Goal: Task Accomplishment & Management: Use online tool/utility

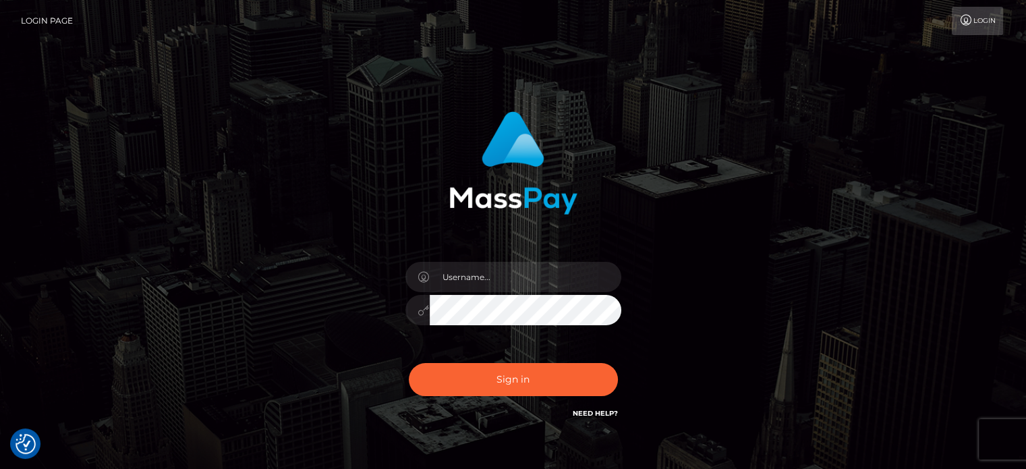
click at [610, 280] on span at bounding box center [614, 277] width 11 height 11
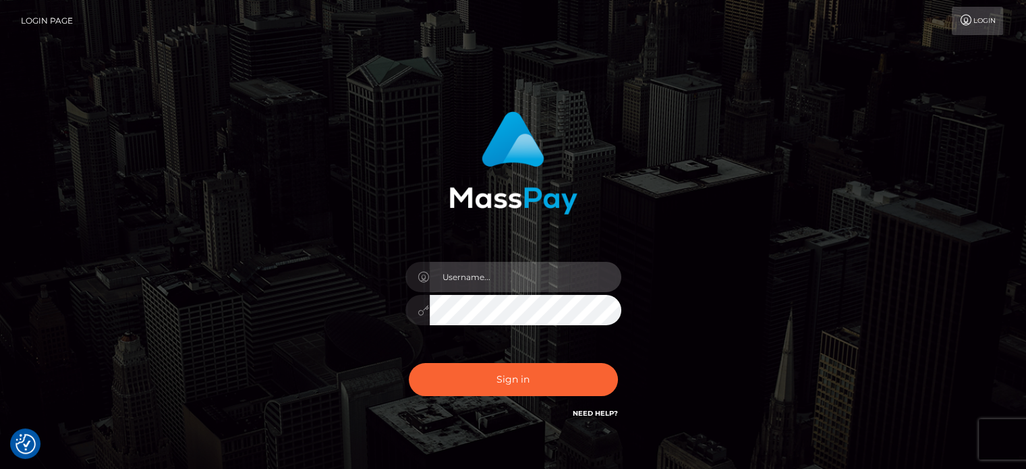
type input "paymentsupportteam"
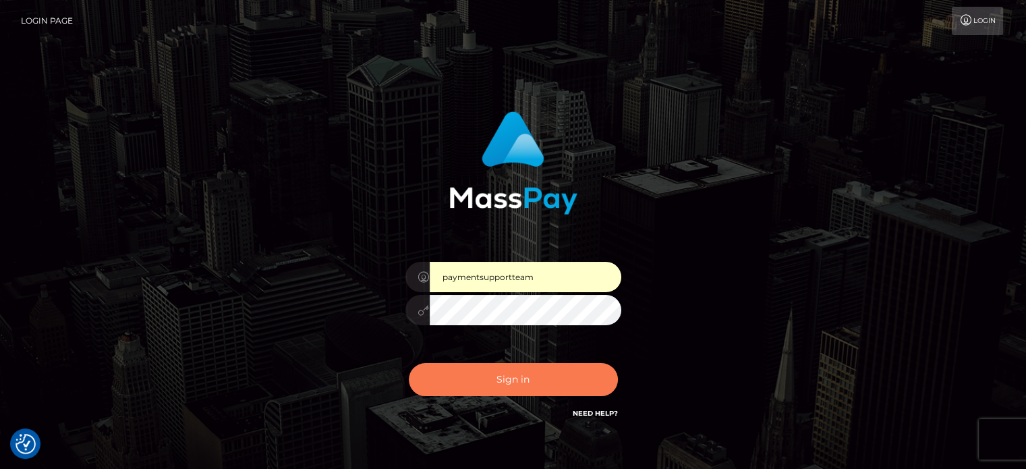
click at [505, 376] on button "Sign in" at bounding box center [513, 379] width 209 height 33
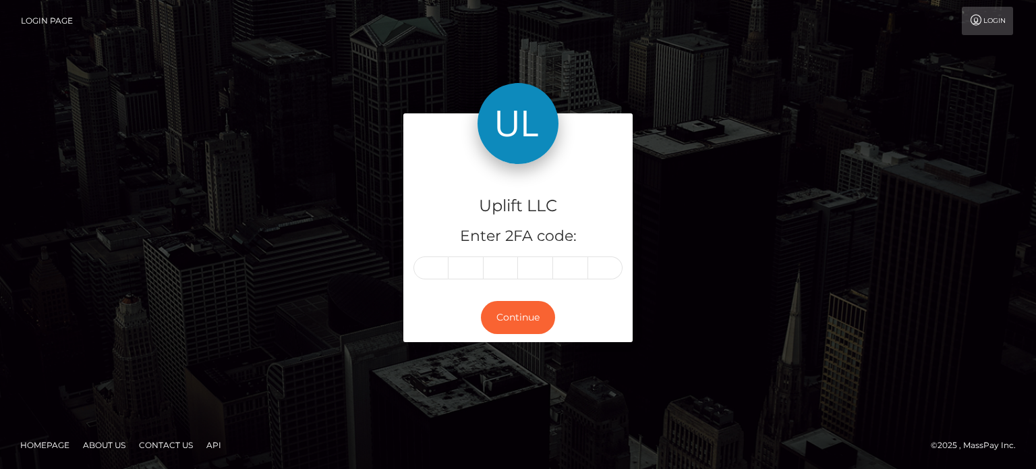
click at [440, 271] on input "text" at bounding box center [431, 267] width 35 height 23
type input "4"
type input "6"
type input "5"
type input "9"
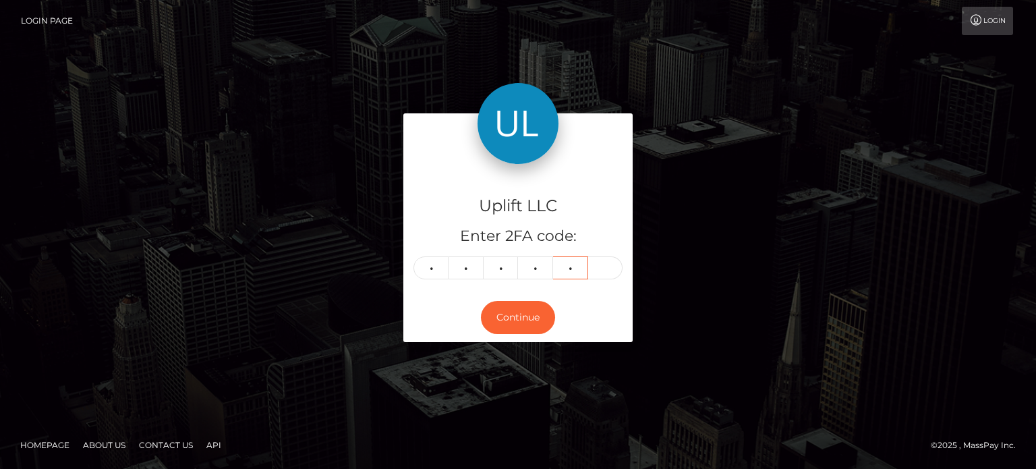
type input "3"
type input "6"
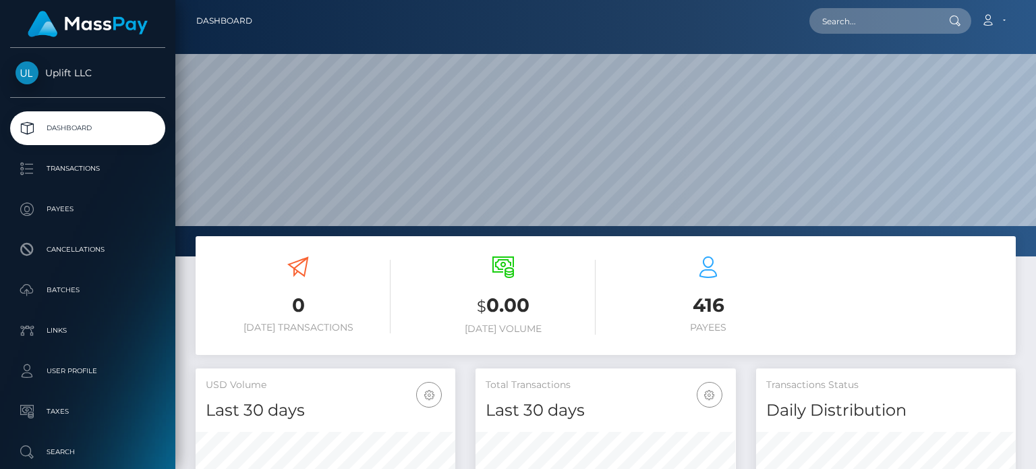
scroll to position [239, 259]
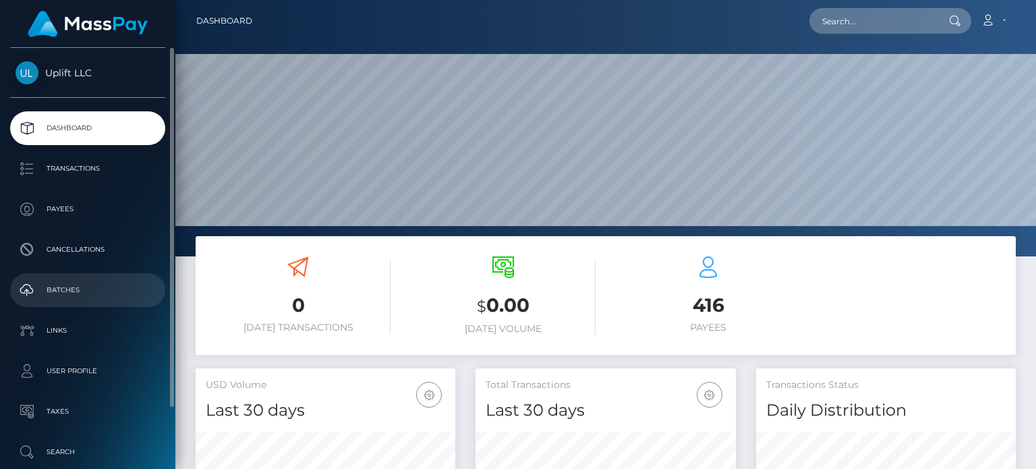
click at [63, 295] on p "Batches" at bounding box center [88, 290] width 144 height 20
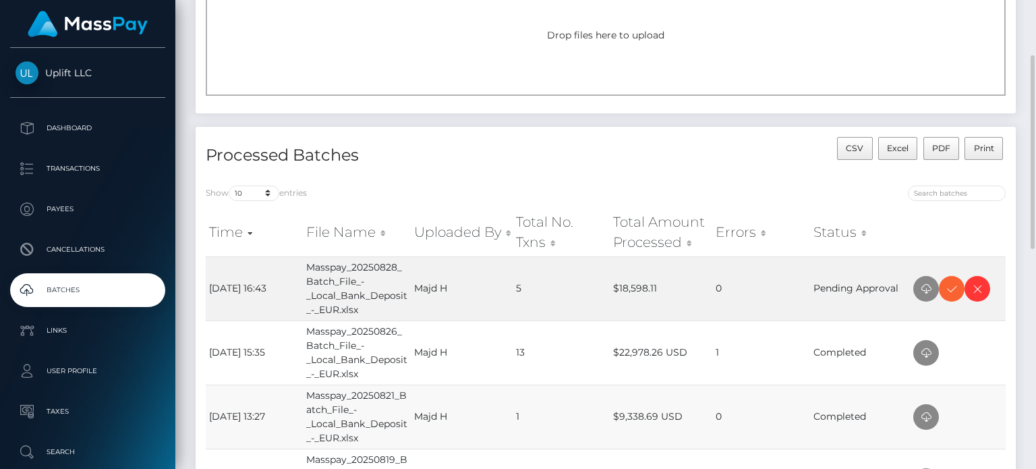
scroll to position [202, 0]
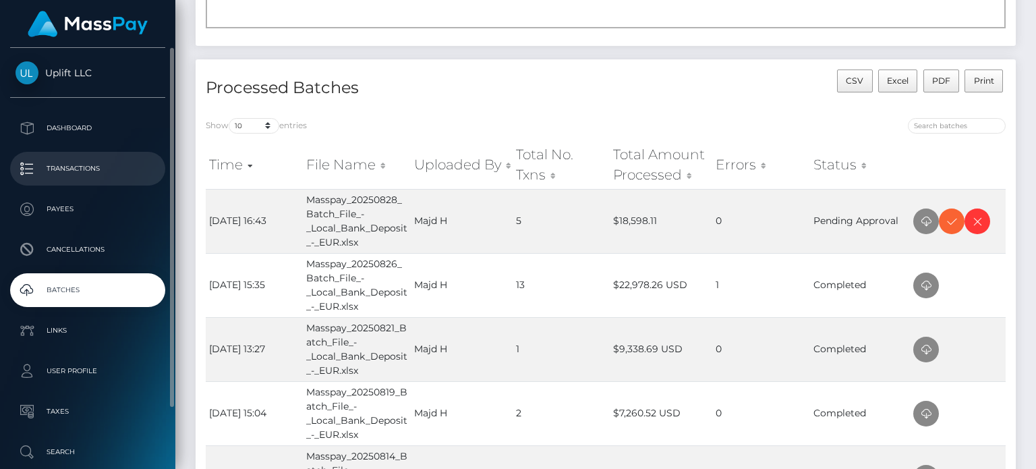
click at [76, 173] on p "Transactions" at bounding box center [88, 169] width 144 height 20
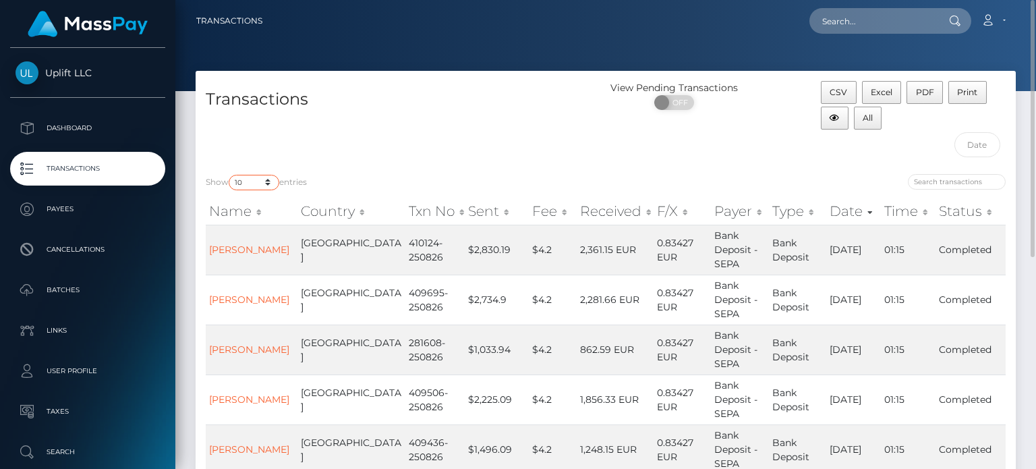
click at [256, 186] on select "10 25 50 100 250 500 1,000 3,500" at bounding box center [254, 183] width 51 height 16
select select "100"
click at [230, 175] on select "10 25 50 100 250 500 1,000 3,500" at bounding box center [254, 183] width 51 height 16
